Goal: Information Seeking & Learning: Learn about a topic

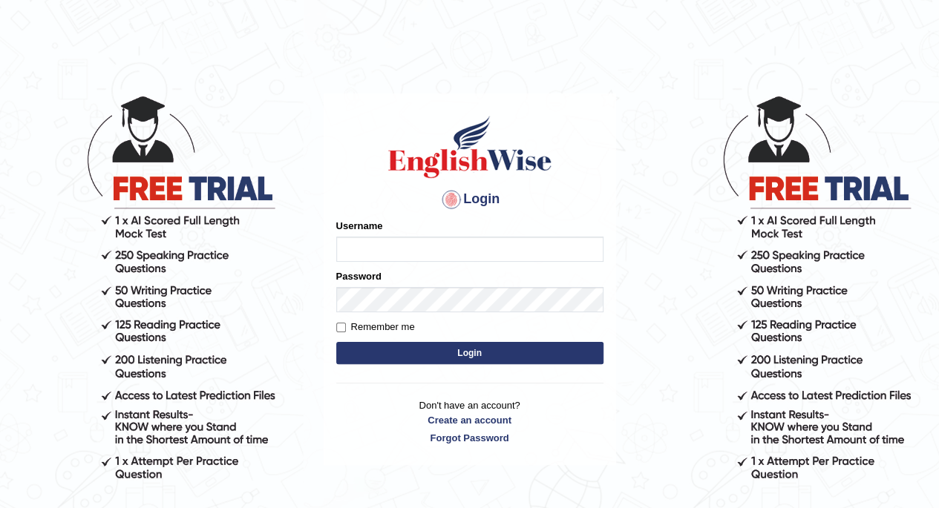
type input "arlynellis_parramatta"
click at [462, 354] on button "Login" at bounding box center [469, 353] width 267 height 22
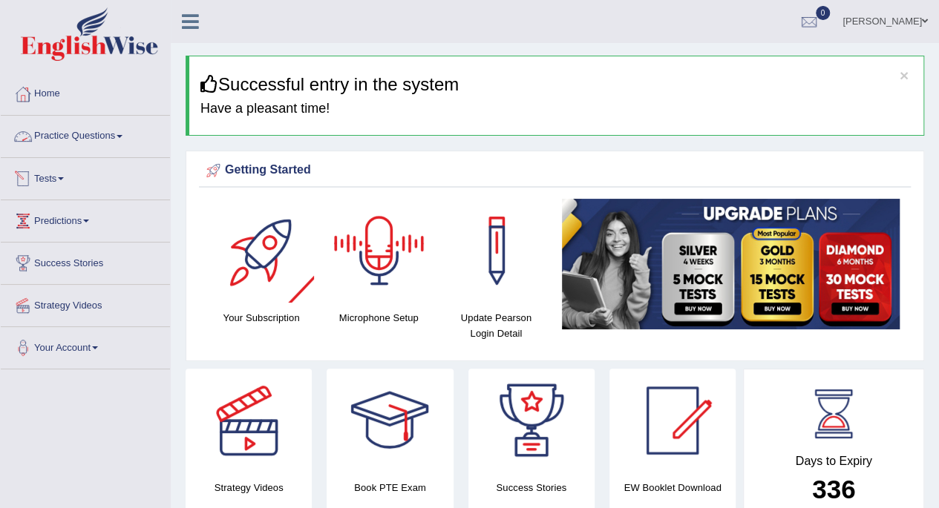
click at [76, 136] on link "Practice Questions" at bounding box center [85, 134] width 169 height 37
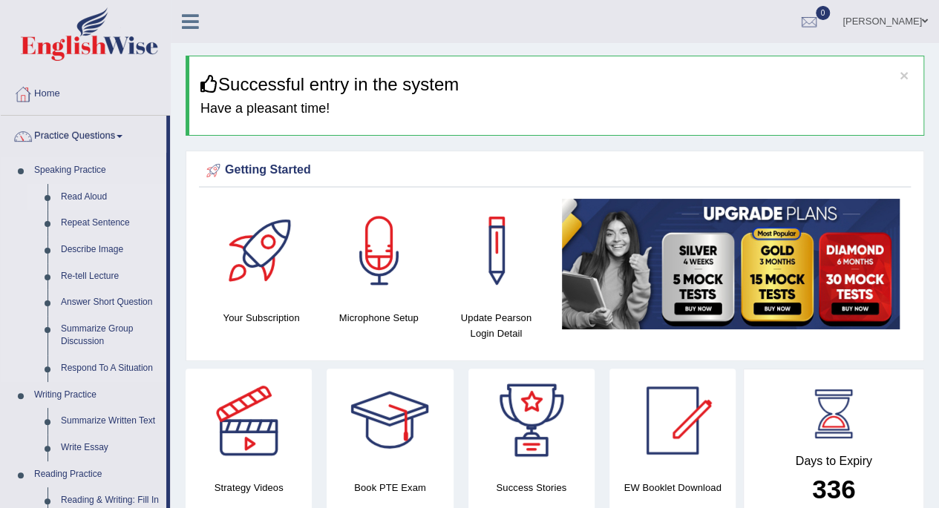
click at [75, 203] on link "Read Aloud" at bounding box center [110, 197] width 112 height 27
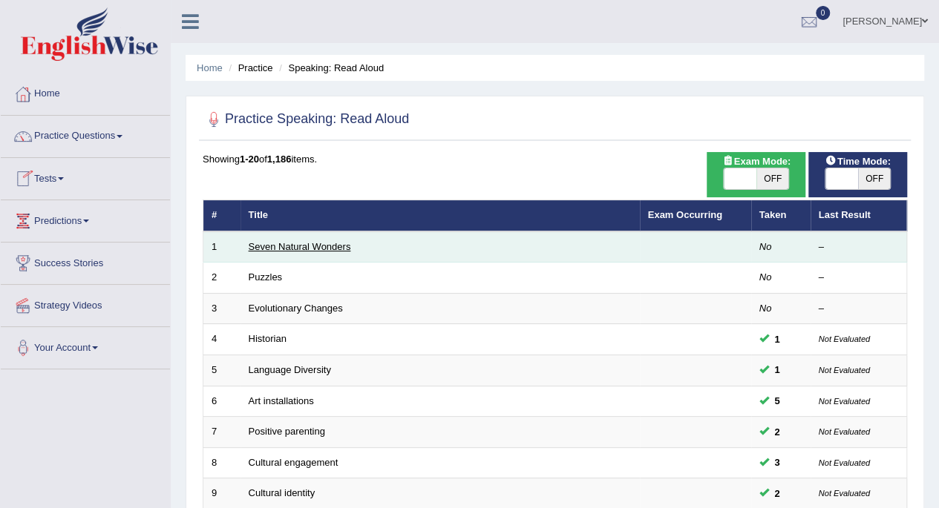
click at [288, 246] on link "Seven Natural Wonders" at bounding box center [300, 246] width 102 height 11
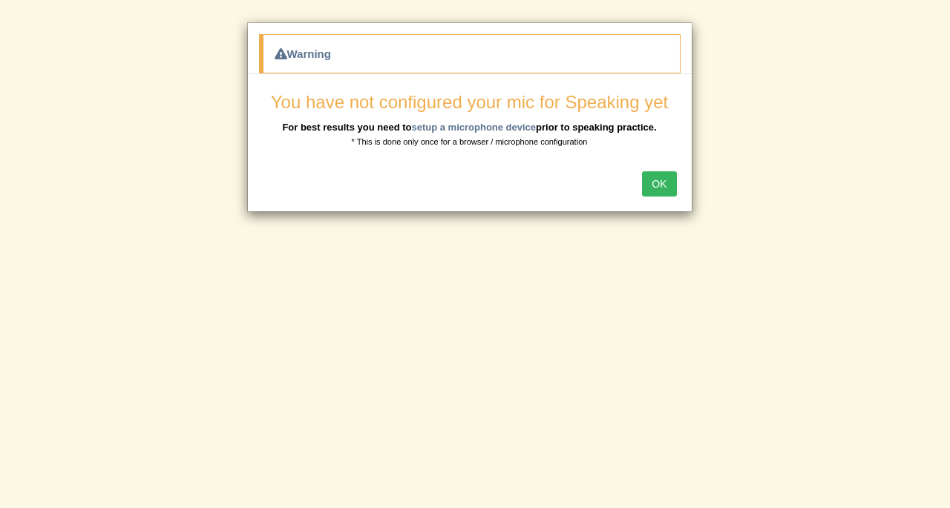
click at [669, 177] on button "OK" at bounding box center [659, 183] width 34 height 25
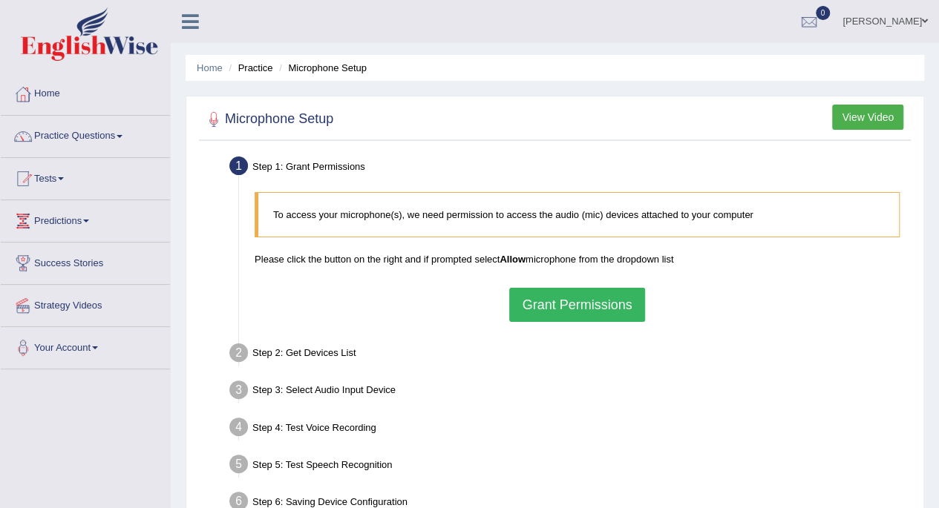
click at [562, 311] on button "Grant Permissions" at bounding box center [576, 305] width 135 height 34
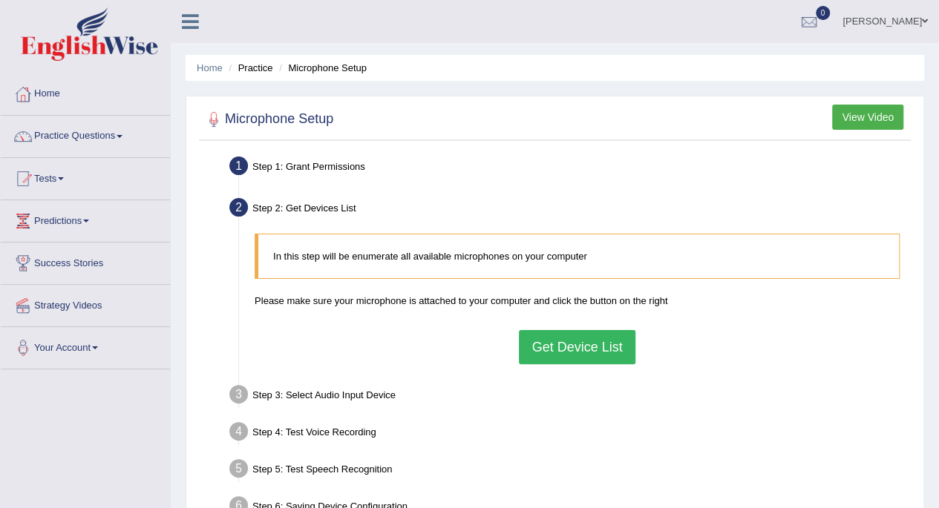
click at [567, 341] on button "Get Device List" at bounding box center [577, 347] width 116 height 34
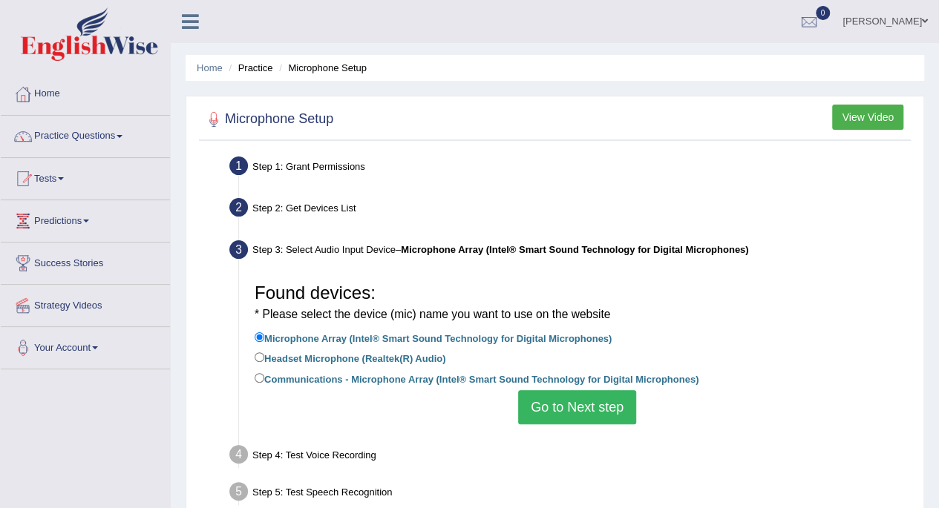
click at [562, 412] on button "Go to Next step" at bounding box center [577, 407] width 118 height 34
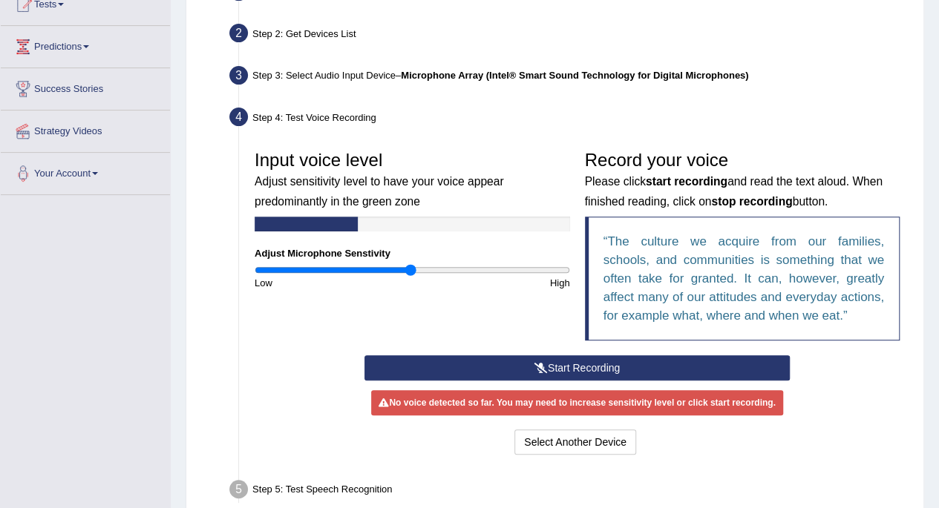
scroll to position [174, 0]
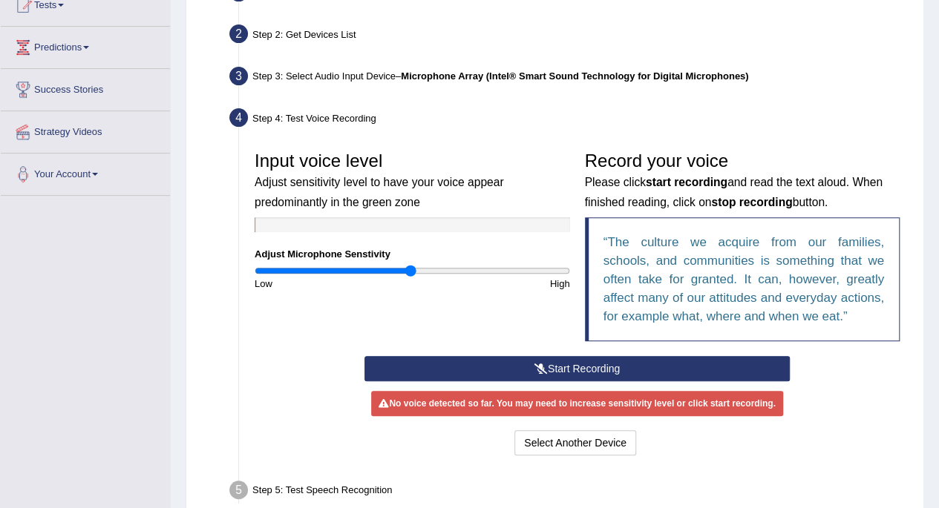
click at [605, 365] on button "Start Recording" at bounding box center [576, 368] width 425 height 25
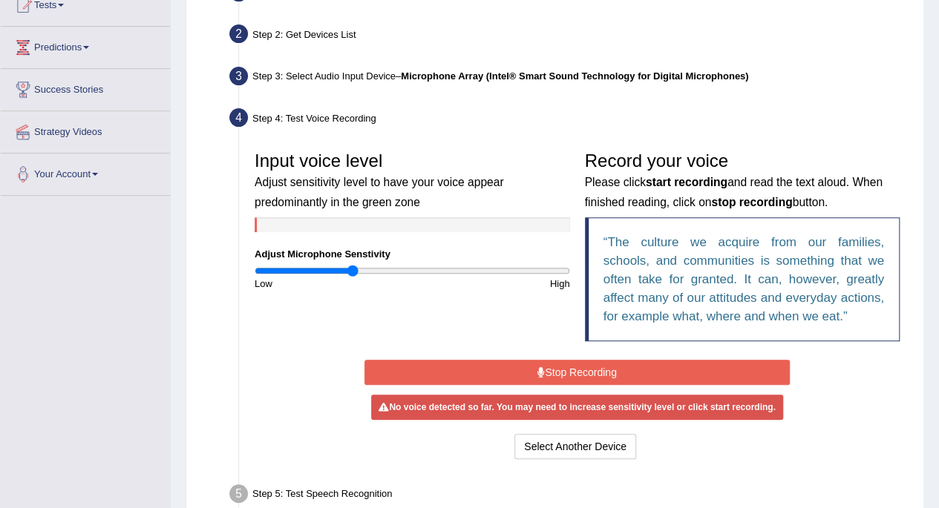
drag, startPoint x: 411, startPoint y: 266, endPoint x: 353, endPoint y: 278, distance: 59.1
click at [353, 277] on input "range" at bounding box center [411, 271] width 315 height 12
click at [562, 369] on button "Stop Recording" at bounding box center [576, 372] width 425 height 25
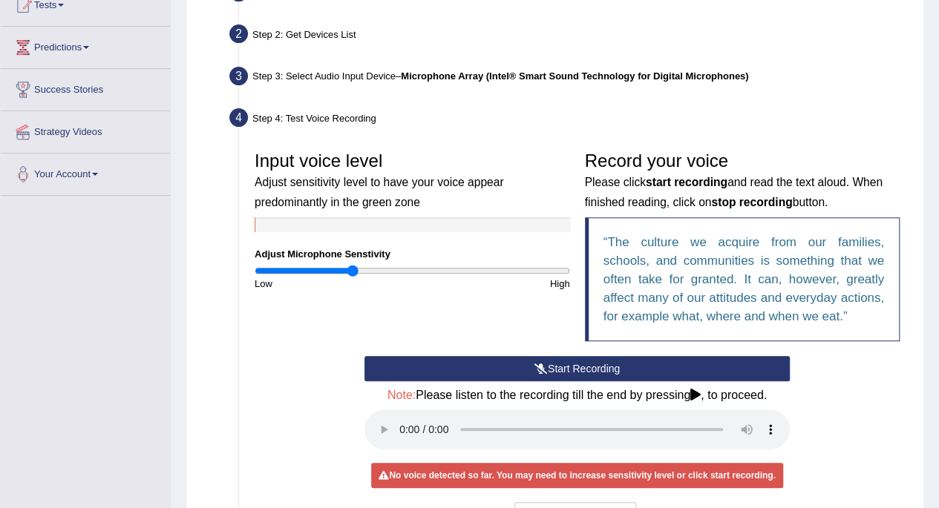
click at [562, 369] on button "Start Recording" at bounding box center [576, 368] width 425 height 25
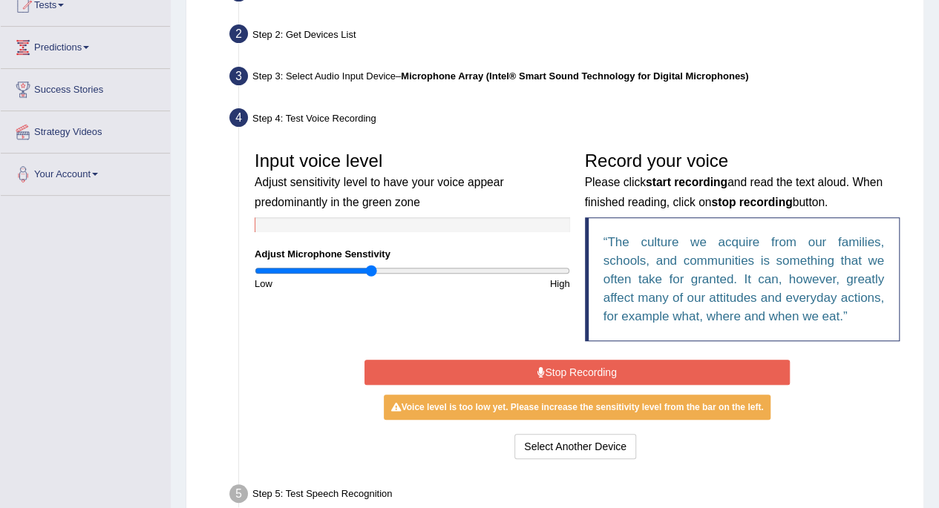
click at [370, 265] on input "range" at bounding box center [411, 271] width 315 height 12
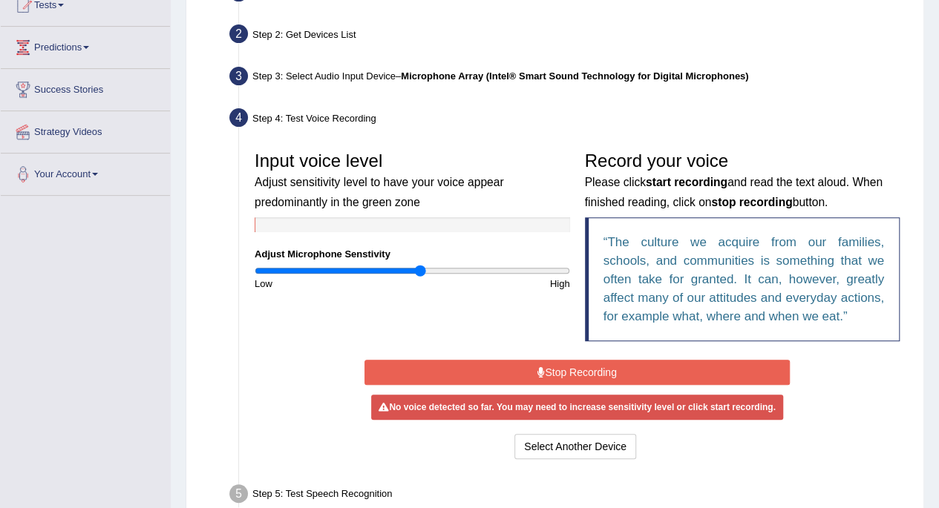
drag, startPoint x: 370, startPoint y: 269, endPoint x: 420, endPoint y: 267, distance: 49.8
type input "1.06"
click at [420, 267] on input "range" at bounding box center [411, 271] width 315 height 12
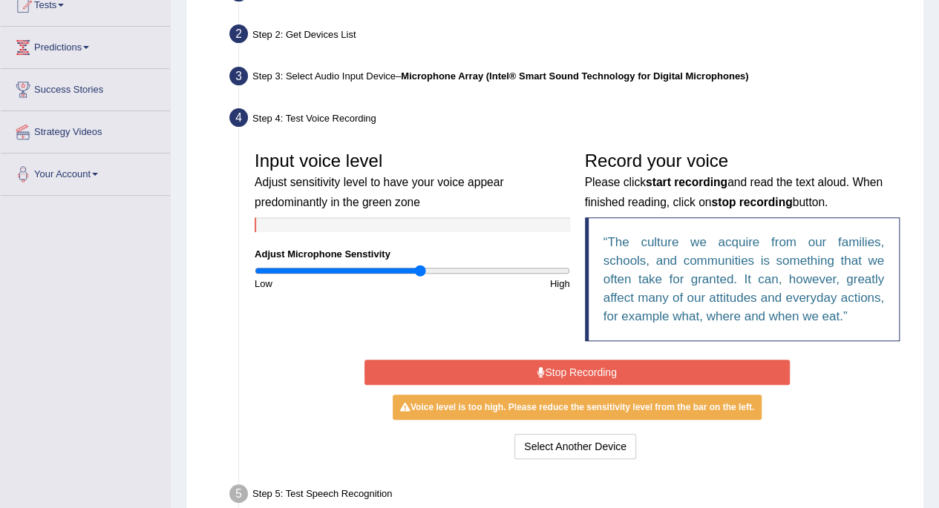
click at [555, 367] on button "Stop Recording" at bounding box center [576, 372] width 425 height 25
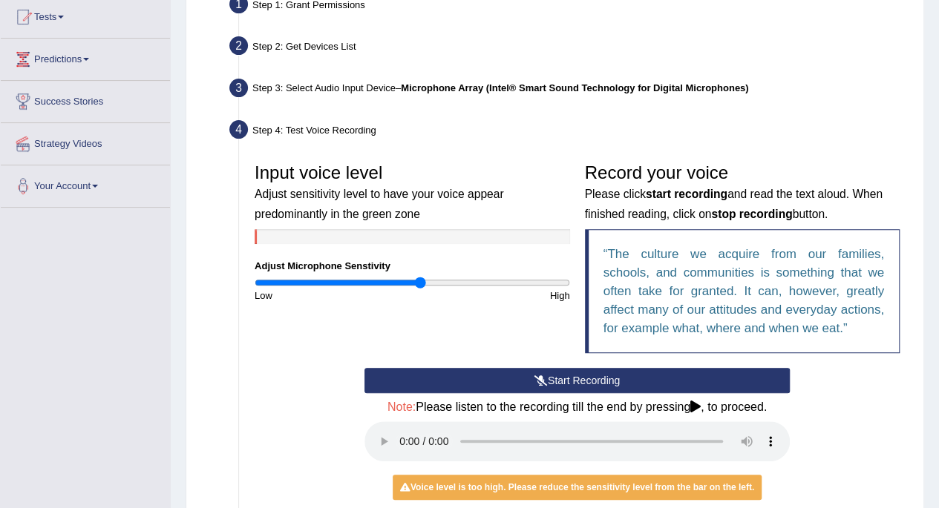
scroll to position [154, 0]
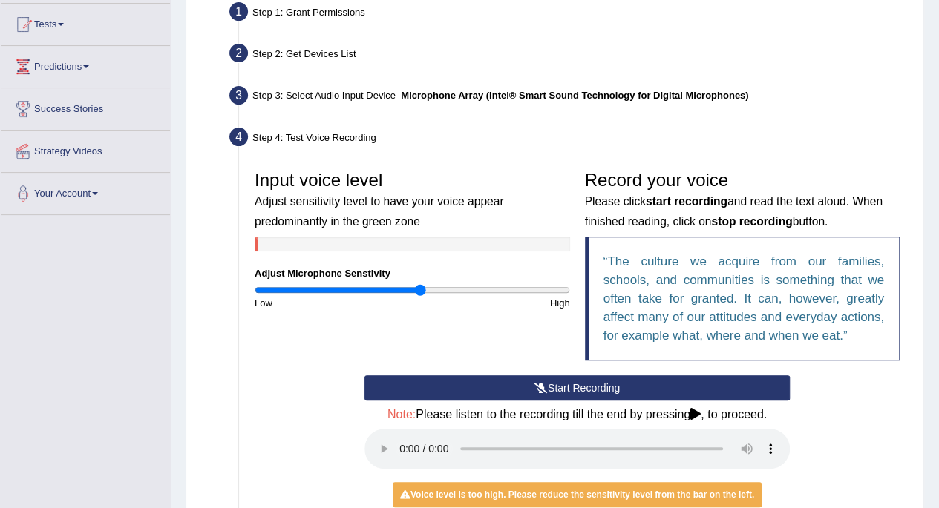
click at [555, 393] on button "Start Recording" at bounding box center [576, 387] width 425 height 25
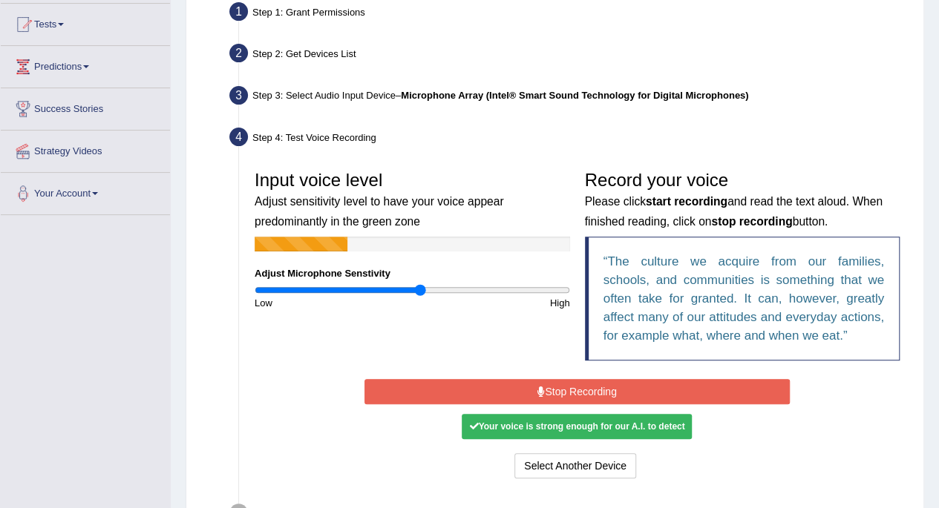
click at [555, 393] on button "Stop Recording" at bounding box center [576, 391] width 425 height 25
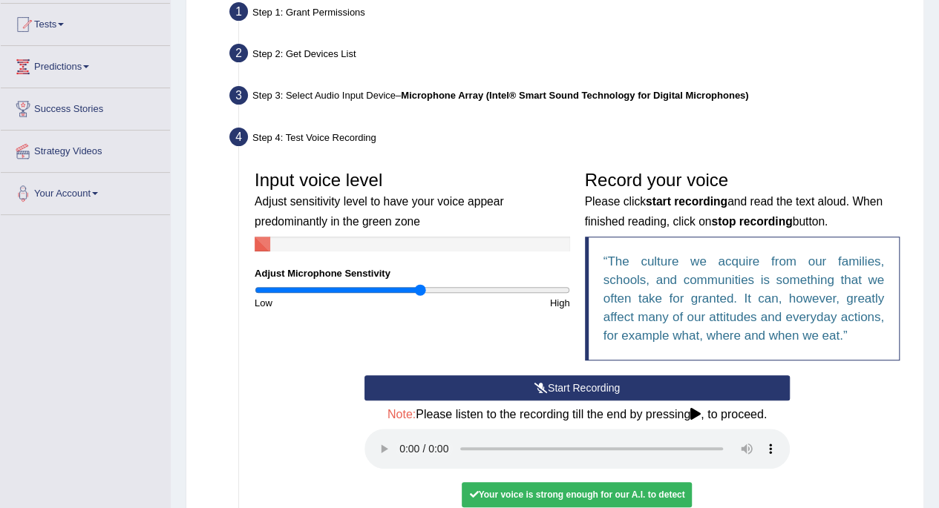
scroll to position [343, 0]
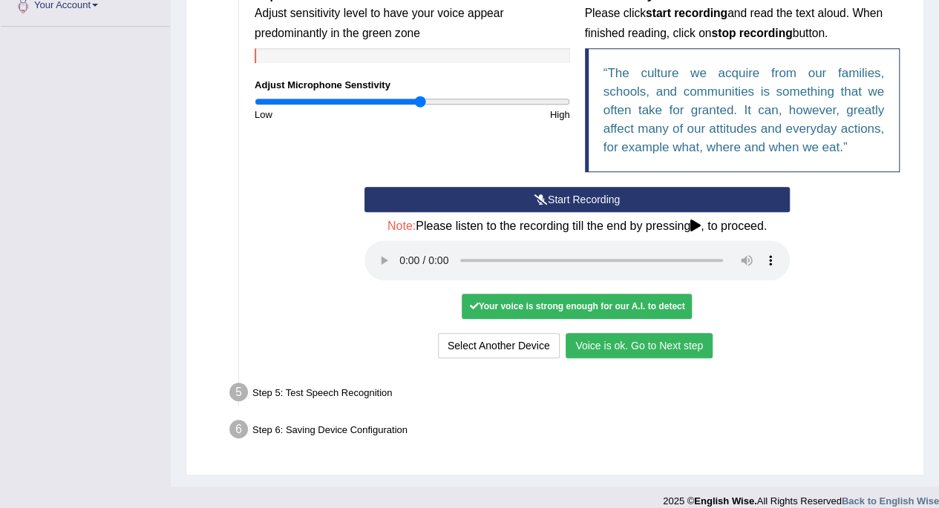
click at [650, 344] on button "Voice is ok. Go to Next step" at bounding box center [638, 345] width 147 height 25
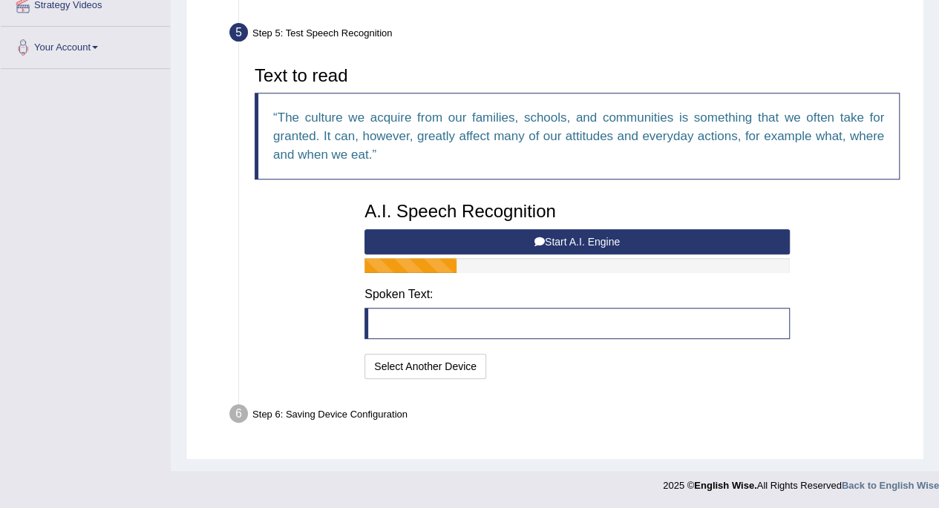
scroll to position [298, 0]
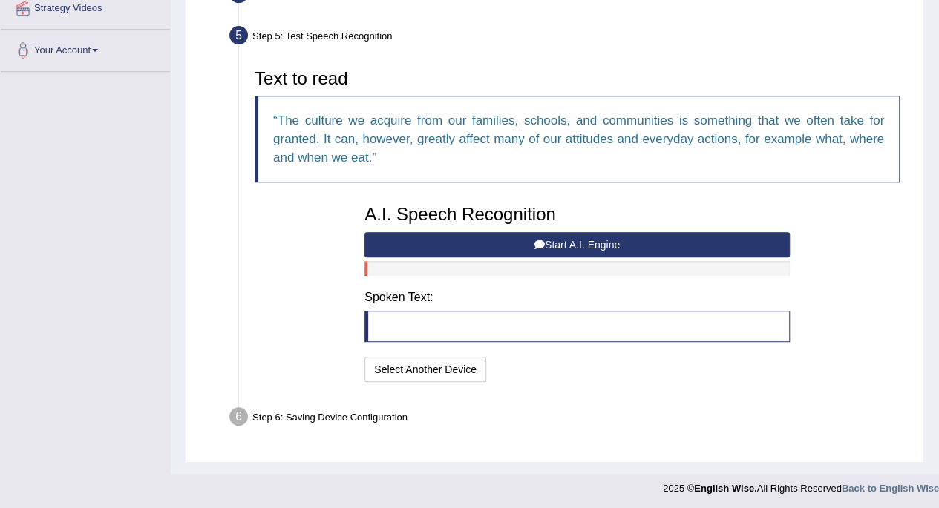
click at [599, 243] on button "Start A.I. Engine" at bounding box center [576, 244] width 425 height 25
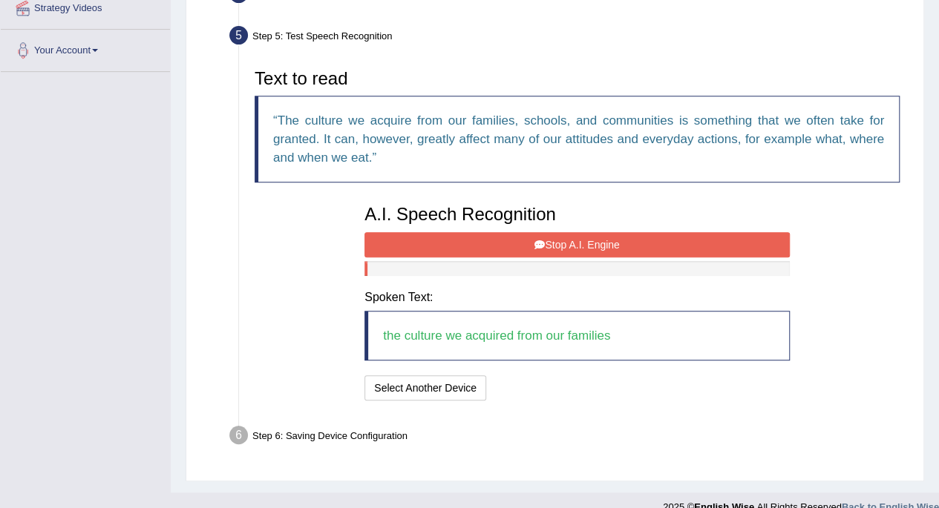
click at [543, 250] on button "Stop A.I. Engine" at bounding box center [576, 244] width 425 height 25
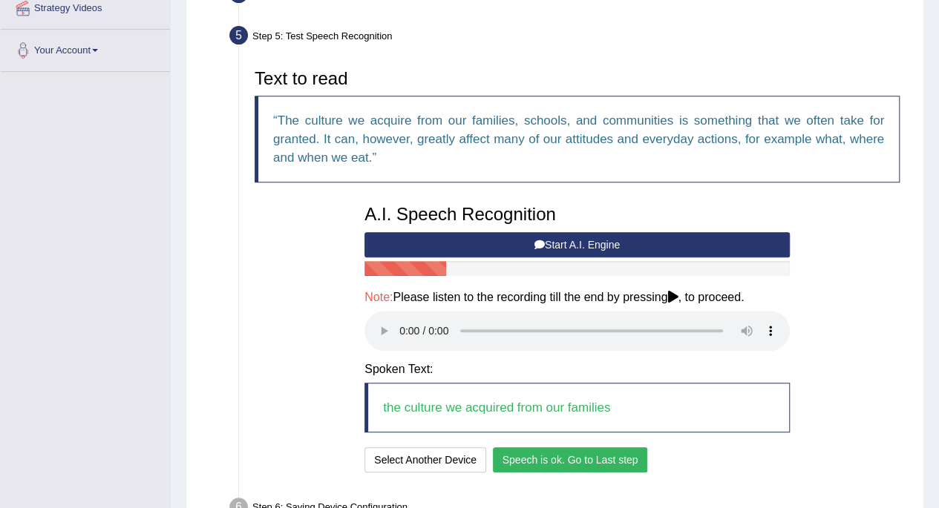
click at [564, 457] on button "Speech is ok. Go to Last step" at bounding box center [570, 459] width 155 height 25
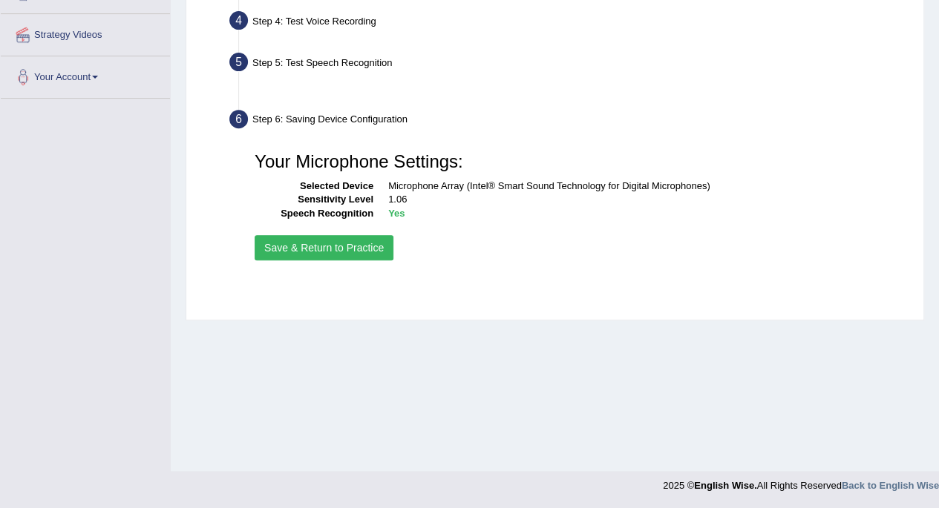
scroll to position [270, 0]
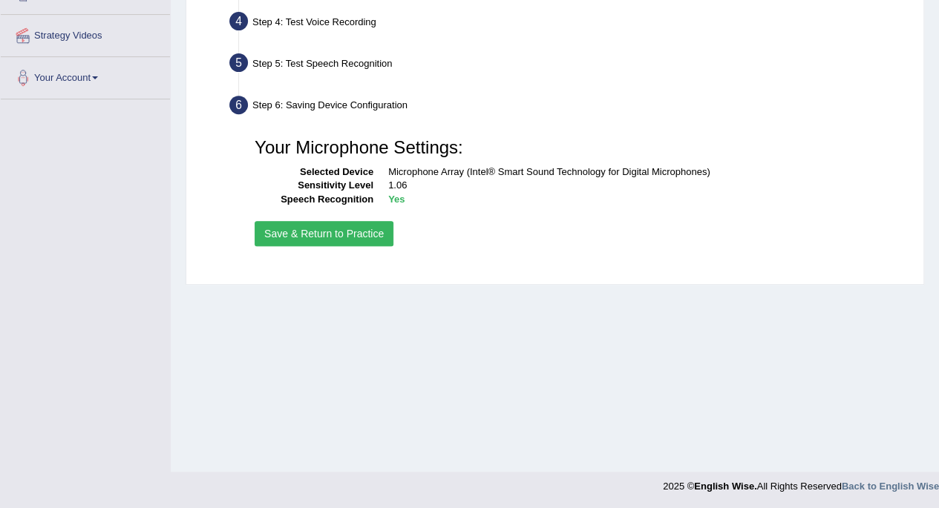
click at [369, 237] on button "Save & Return to Practice" at bounding box center [323, 233] width 139 height 25
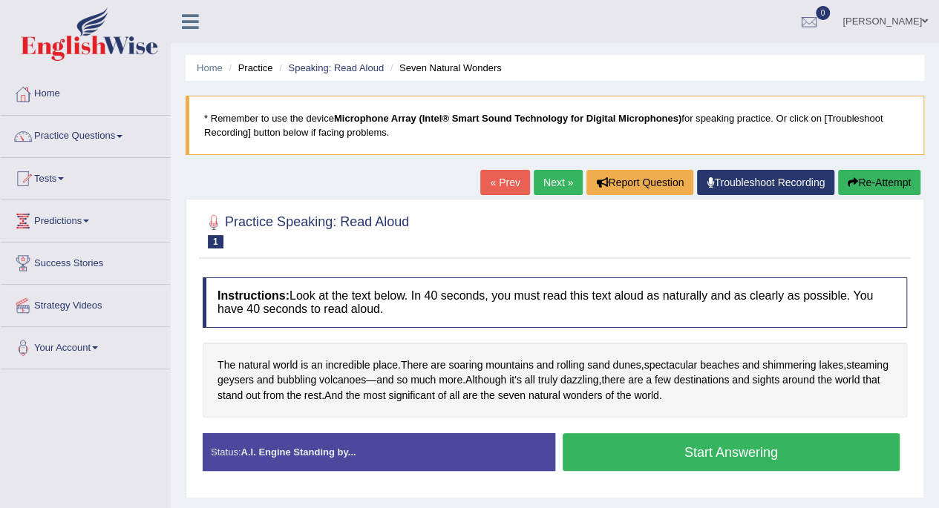
click at [706, 456] on button "Start Answering" at bounding box center [731, 452] width 338 height 38
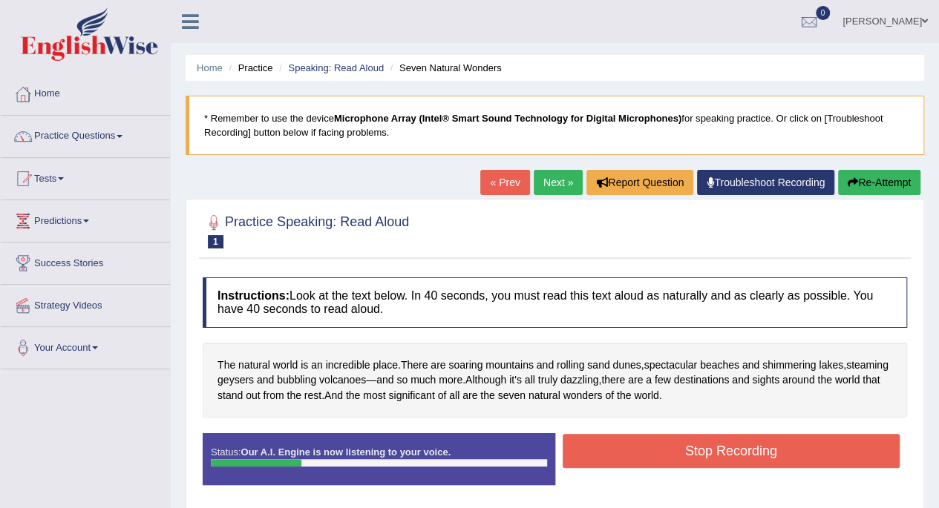
click at [663, 458] on button "Stop Recording" at bounding box center [731, 451] width 338 height 34
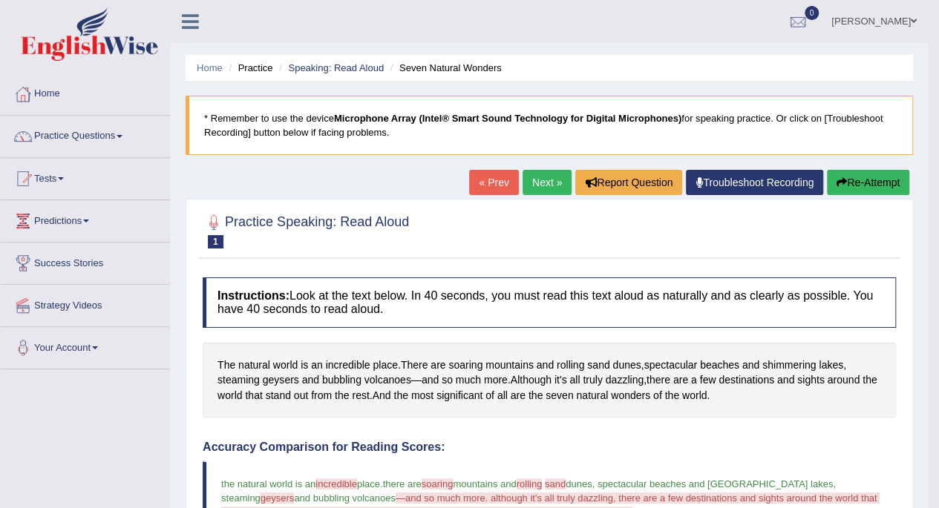
drag, startPoint x: 949, startPoint y: 151, endPoint x: 949, endPoint y: 390, distance: 238.9
click at [62, 97] on link "Home" at bounding box center [85, 91] width 169 height 37
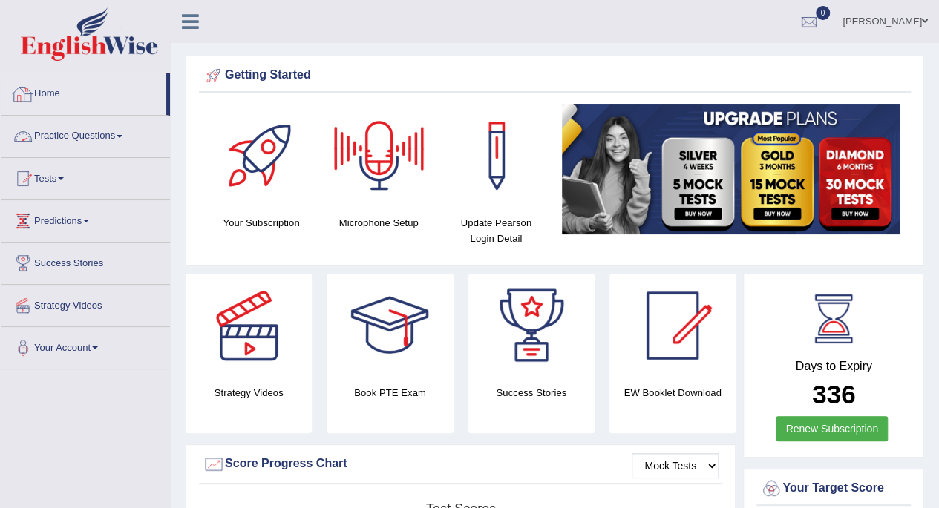
click at [110, 145] on link "Practice Questions" at bounding box center [85, 134] width 169 height 37
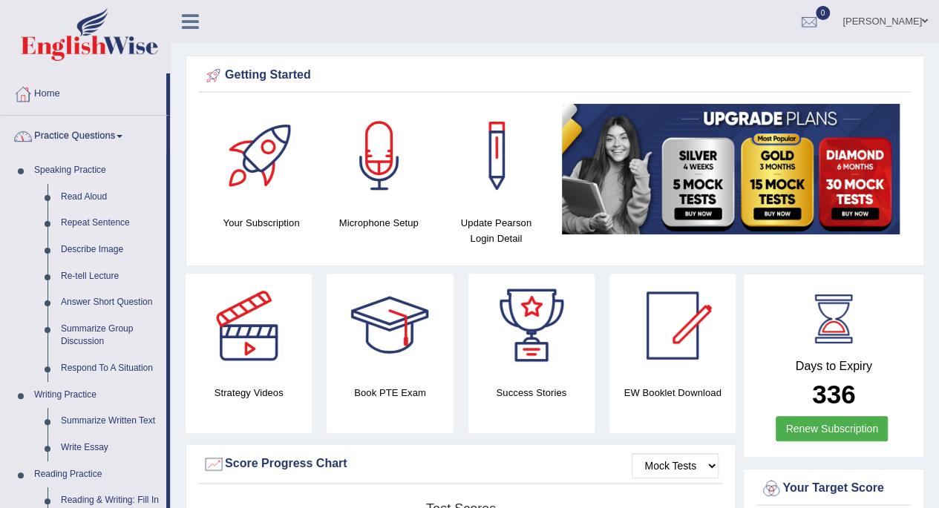
click at [96, 198] on link "Read Aloud" at bounding box center [110, 197] width 112 height 27
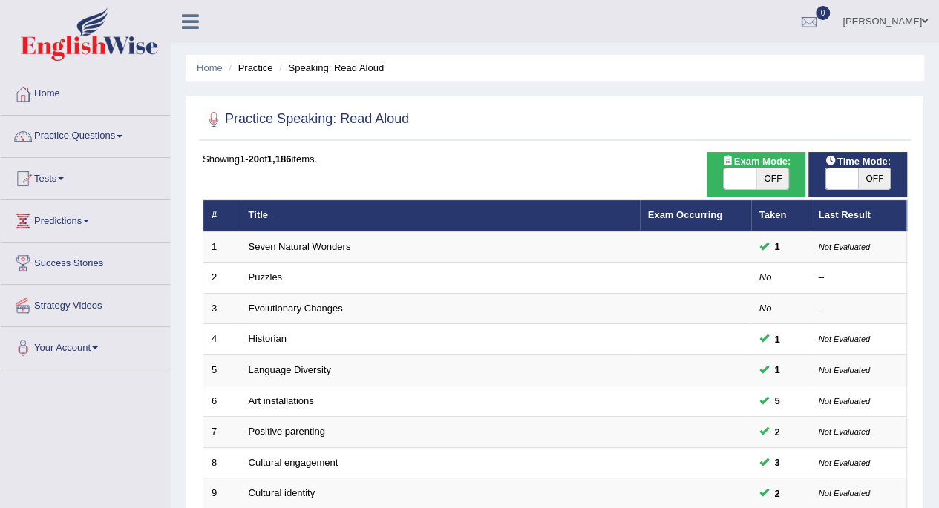
click at [267, 277] on link "Puzzles" at bounding box center [266, 277] width 34 height 11
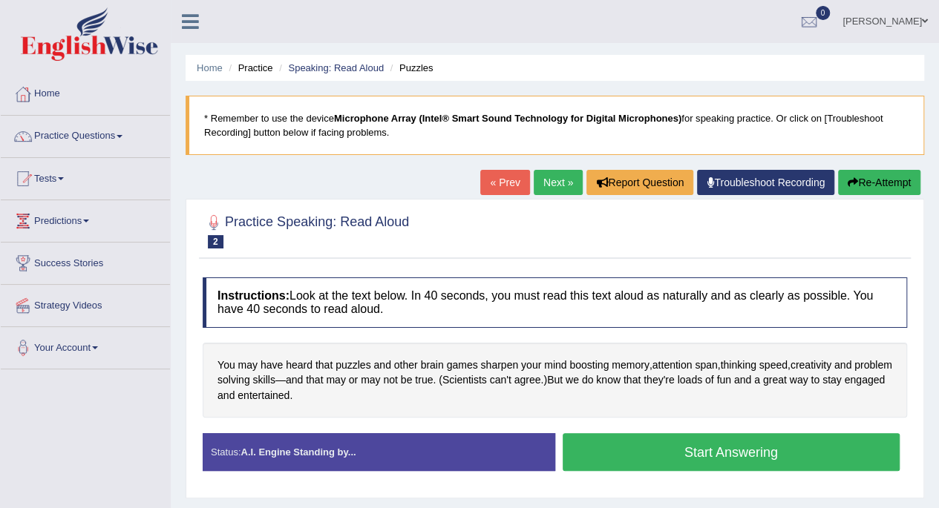
click at [696, 459] on button "Start Answering" at bounding box center [731, 452] width 338 height 38
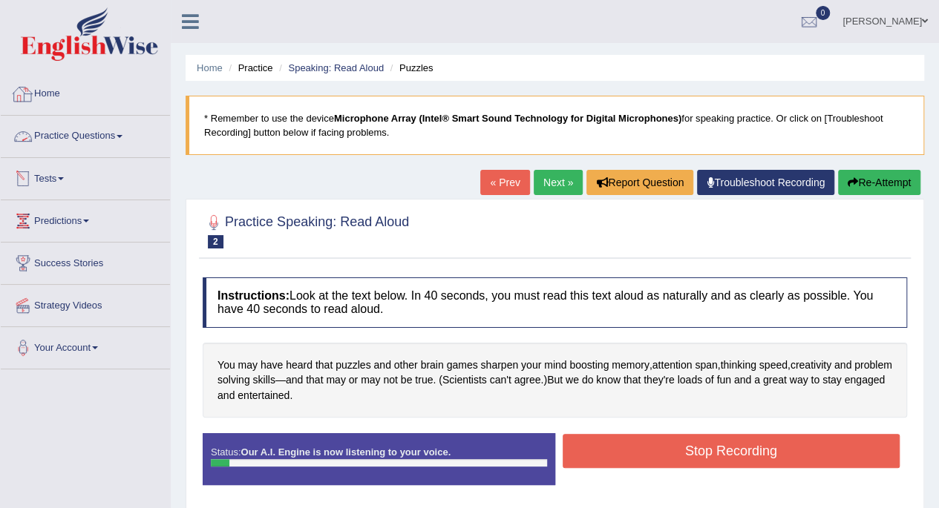
click at [47, 102] on link "Home" at bounding box center [85, 91] width 169 height 37
